Goal: Task Accomplishment & Management: Use online tool/utility

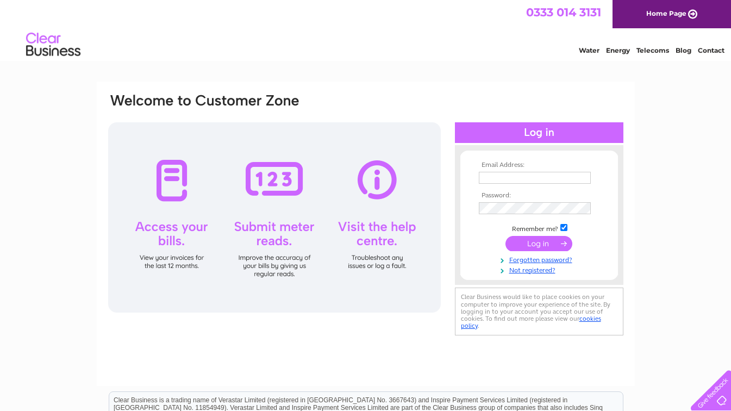
type input "beachburghbasin24@gmail.com"
click at [543, 247] on input "submit" at bounding box center [539, 243] width 67 height 15
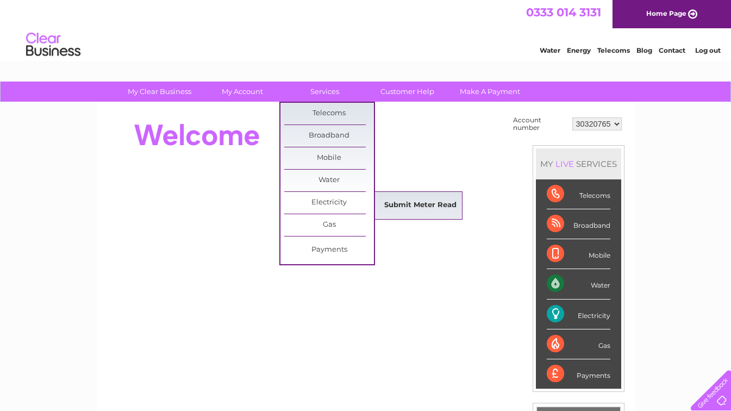
click at [423, 204] on link "Submit Meter Read" at bounding box center [421, 206] width 90 height 22
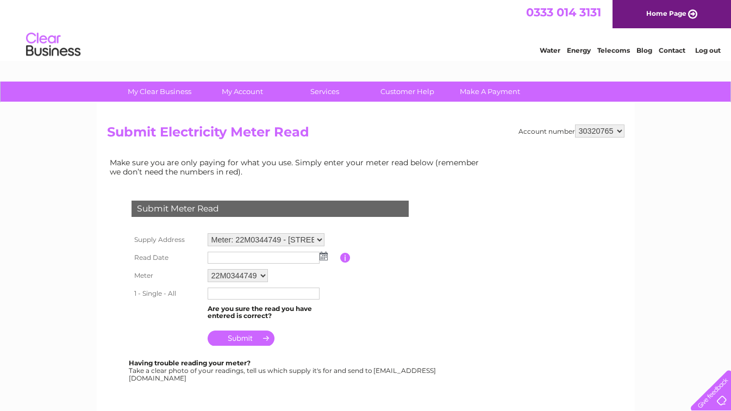
click at [326, 258] on img at bounding box center [324, 256] width 8 height 9
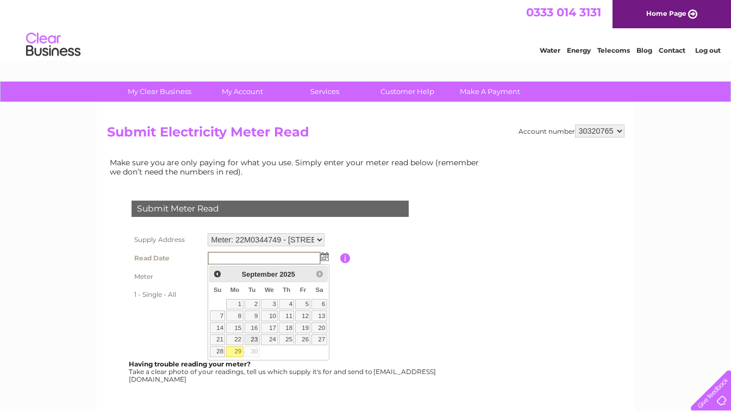
click at [255, 338] on link "23" at bounding box center [252, 339] width 15 height 11
type input "2025/09/23"
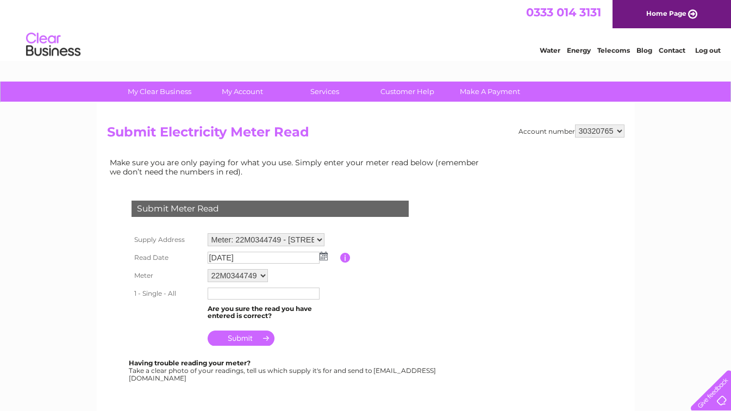
click at [229, 294] on input "text" at bounding box center [264, 294] width 112 height 12
type input "23265"
click at [245, 334] on input "submit" at bounding box center [241, 339] width 67 height 15
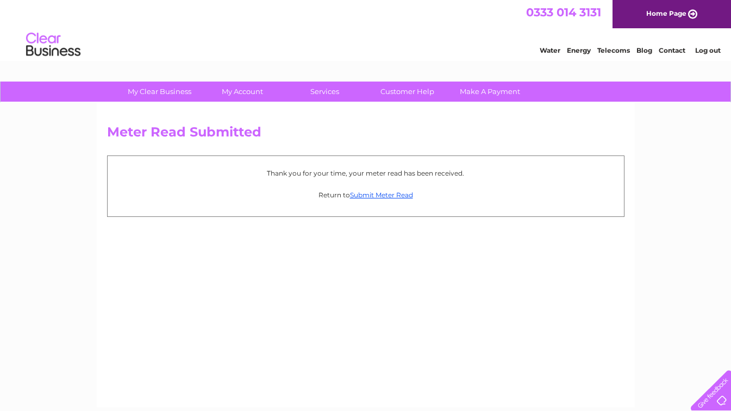
click at [549, 49] on link "Water" at bounding box center [550, 50] width 21 height 8
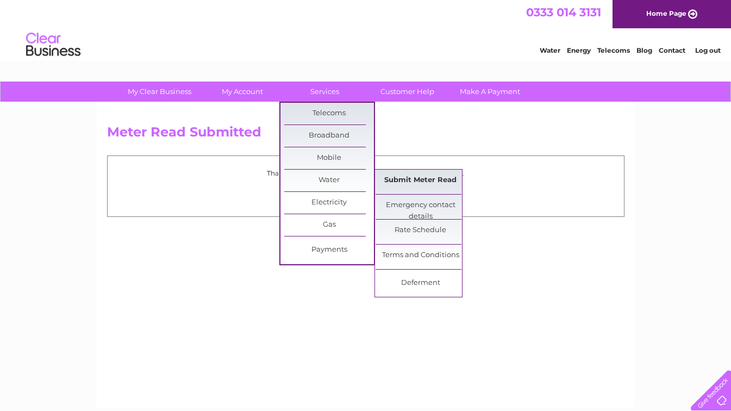
click at [421, 178] on link "Submit Meter Read" at bounding box center [421, 181] width 90 height 22
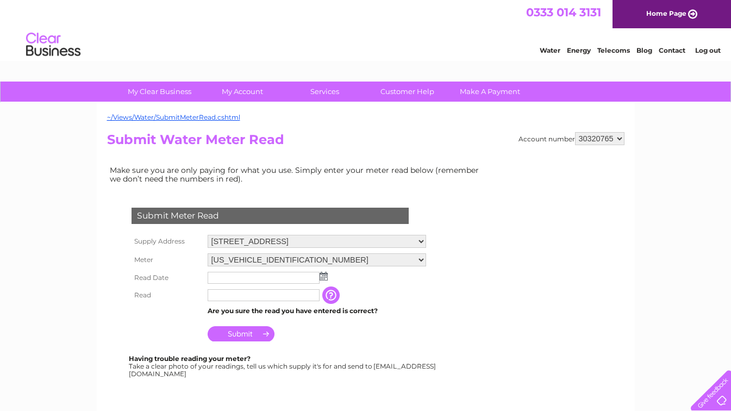
click at [332, 297] on input "button" at bounding box center [332, 294] width 20 height 17
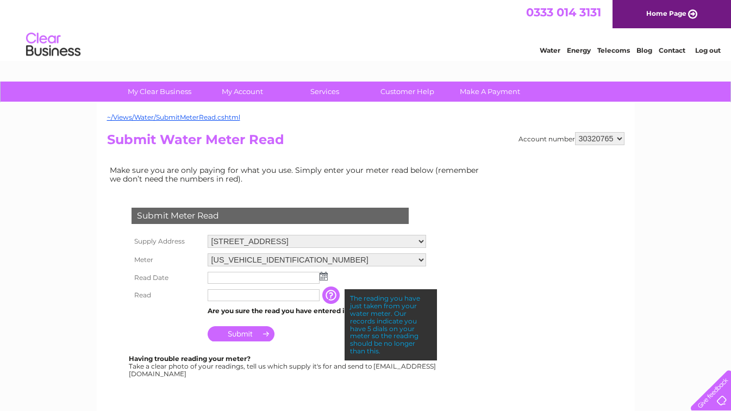
click at [325, 278] on img at bounding box center [324, 276] width 8 height 9
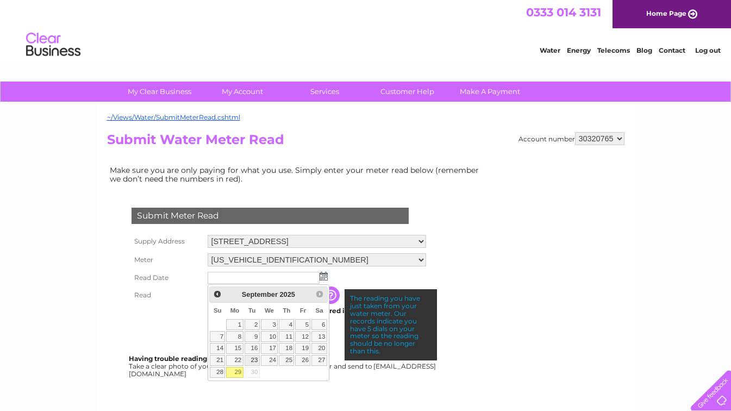
click at [247, 357] on link "23" at bounding box center [252, 360] width 15 height 11
type input "2025/09/23"
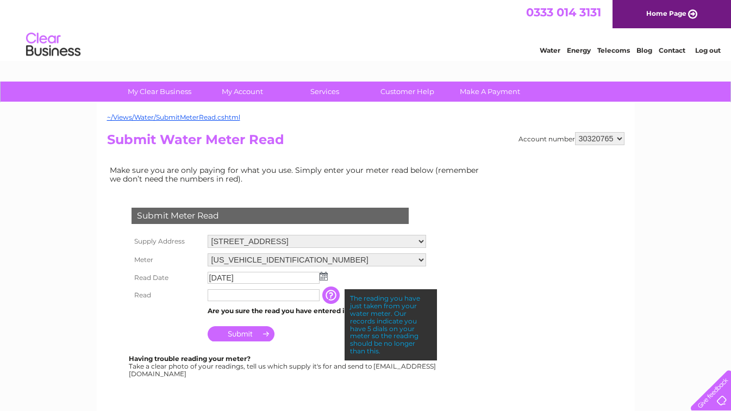
click at [219, 298] on input "text" at bounding box center [264, 295] width 112 height 12
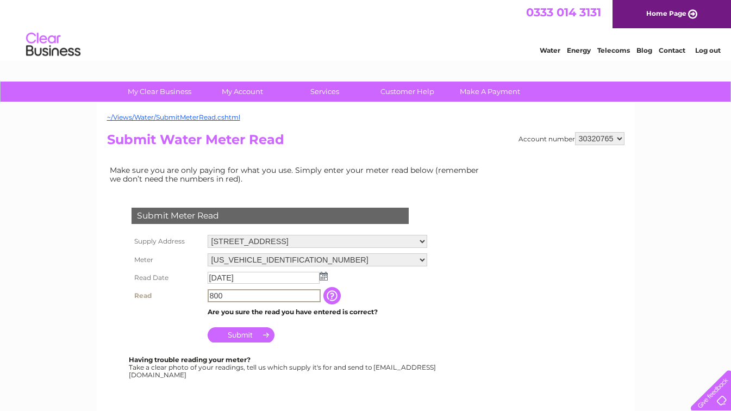
type input "800"
click at [248, 338] on input "Submit" at bounding box center [241, 334] width 67 height 15
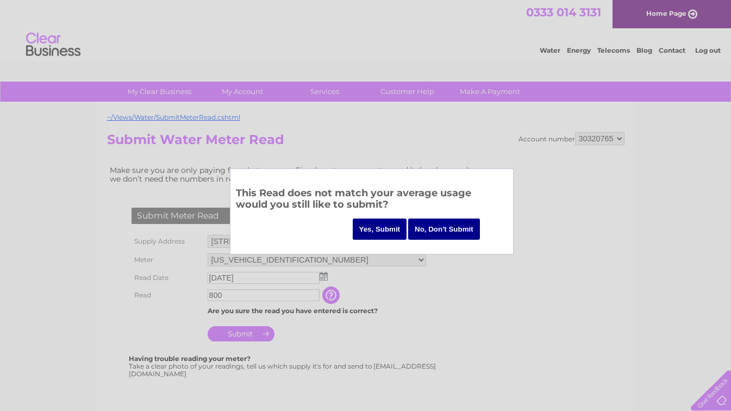
click at [373, 230] on input "Yes, Submit" at bounding box center [380, 229] width 54 height 21
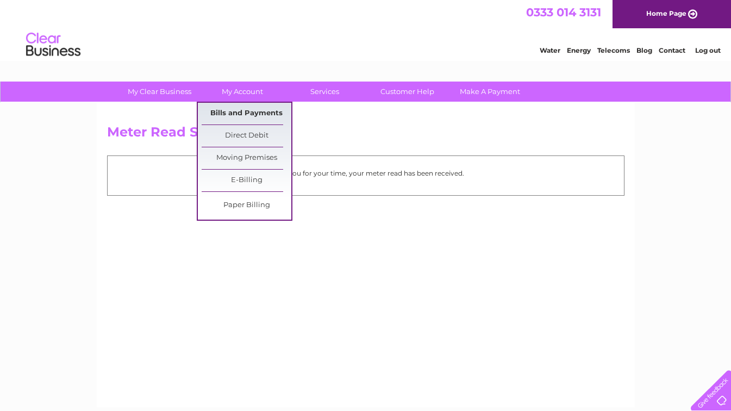
click at [240, 114] on link "Bills and Payments" at bounding box center [247, 114] width 90 height 22
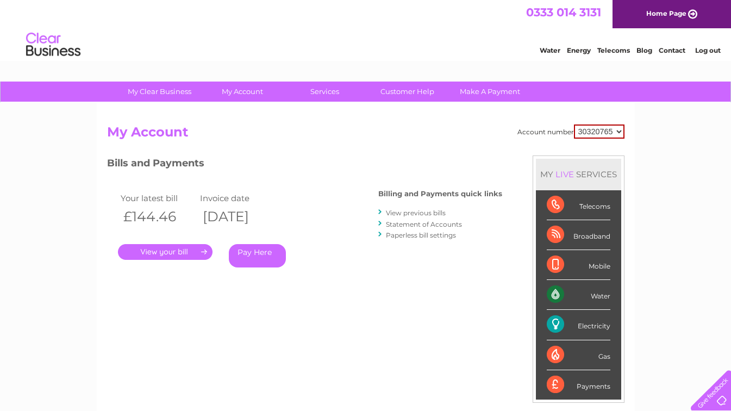
click at [170, 255] on link "." at bounding box center [165, 252] width 95 height 16
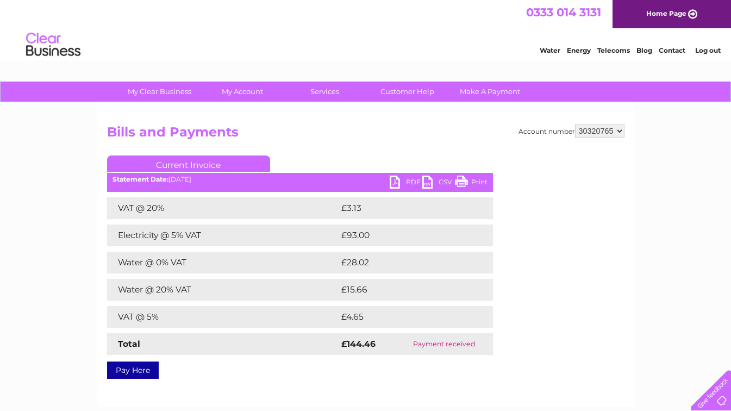
click at [397, 181] on link "PDF" at bounding box center [406, 184] width 33 height 16
